Goal: Task Accomplishment & Management: Complete application form

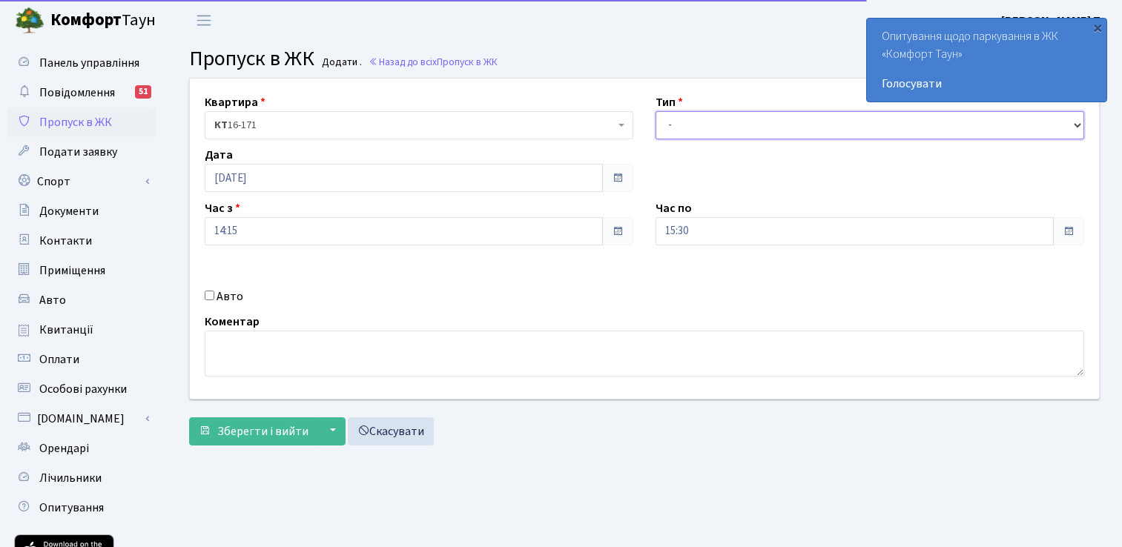
drag, startPoint x: 0, startPoint y: 0, endPoint x: 704, endPoint y: 124, distance: 715.0
click at [704, 124] on select "- Доставка Таксі Гості Сервіс" at bounding box center [869, 125] width 428 height 28
select select "3"
click at [655, 111] on select "- Доставка Таксі Гості Сервіс" at bounding box center [869, 125] width 428 height 28
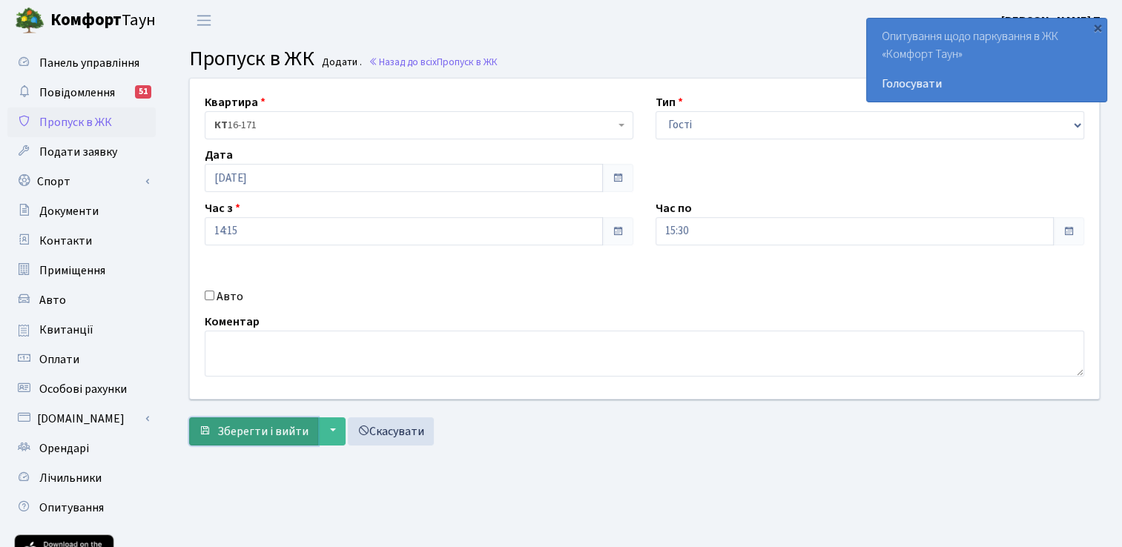
click at [260, 431] on span "Зберегти і вийти" at bounding box center [262, 431] width 91 height 16
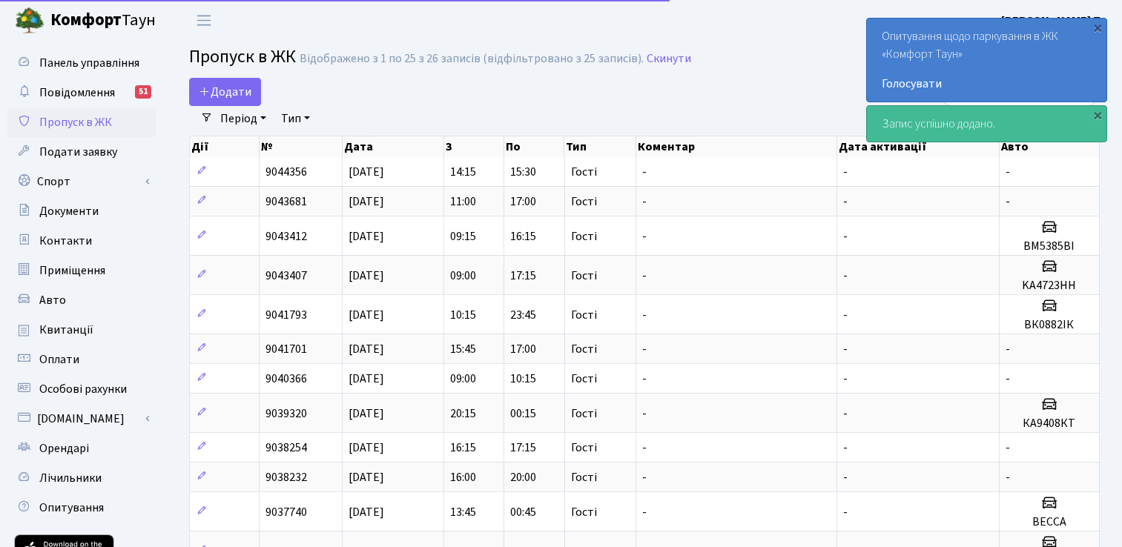
select select "25"
